Goal: Information Seeking & Learning: Learn about a topic

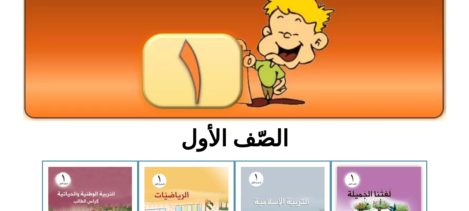
scroll to position [69, 0]
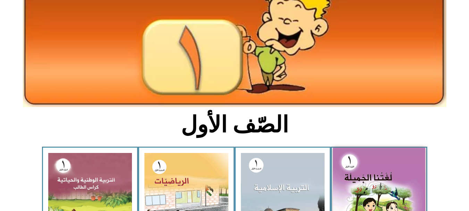
click at [364, 187] on img at bounding box center [379, 205] width 92 height 114
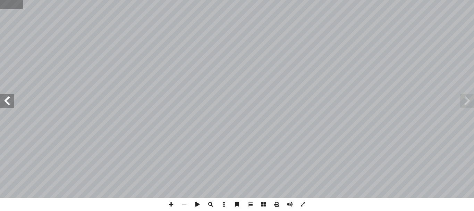
click at [6, 7] on input "text" at bounding box center [11, 4] width 23 height 9
type input "**"
click at [9, 103] on span at bounding box center [7, 101] width 14 height 14
click at [170, 206] on span at bounding box center [171, 204] width 13 height 13
click at [185, 205] on span at bounding box center [184, 204] width 13 height 13
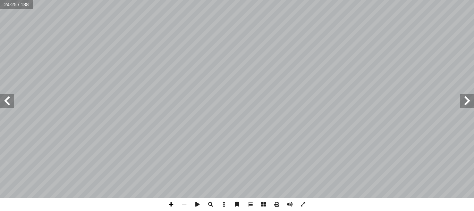
click at [171, 201] on span at bounding box center [171, 204] width 13 height 13
click at [183, 205] on span at bounding box center [184, 204] width 13 height 13
click at [171, 203] on span at bounding box center [171, 204] width 13 height 13
click at [172, 204] on span at bounding box center [171, 204] width 13 height 13
click at [171, 202] on span at bounding box center [171, 204] width 13 height 13
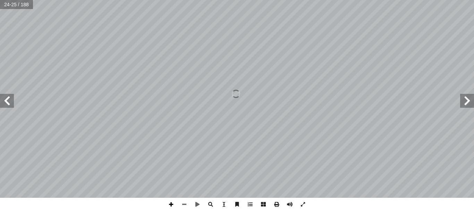
click at [174, 203] on span at bounding box center [171, 204] width 13 height 13
